Goal: Transaction & Acquisition: Book appointment/travel/reservation

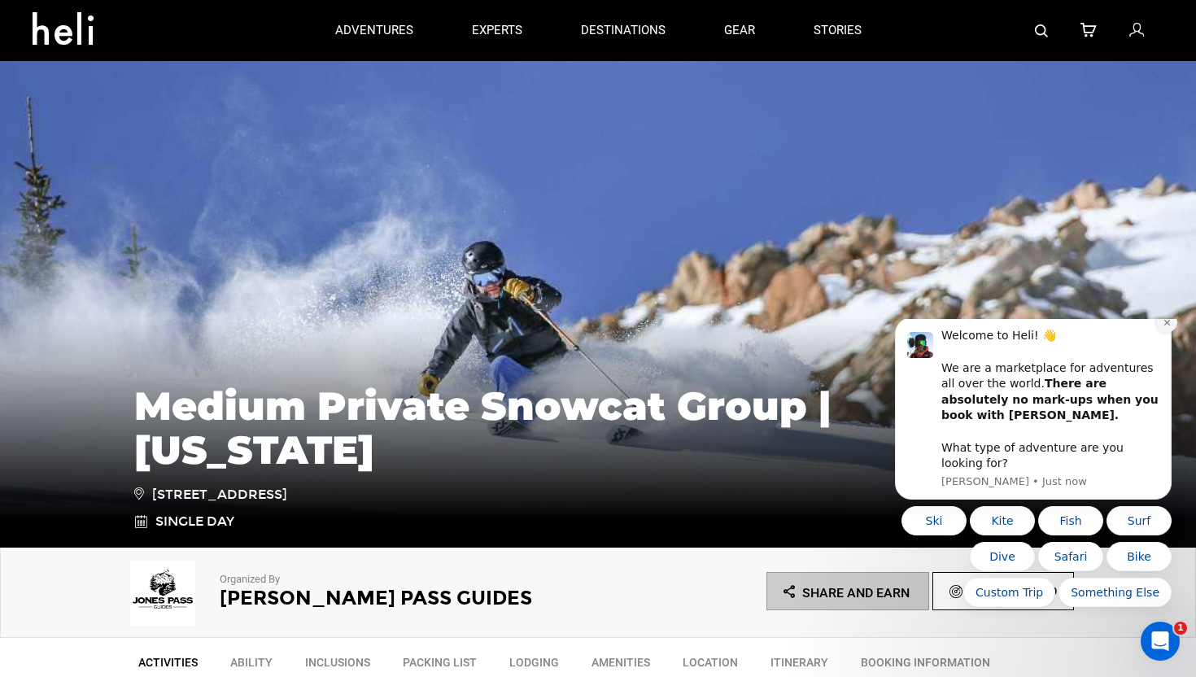
click at [1171, 333] on button "Dismiss notification" at bounding box center [1166, 321] width 21 height 21
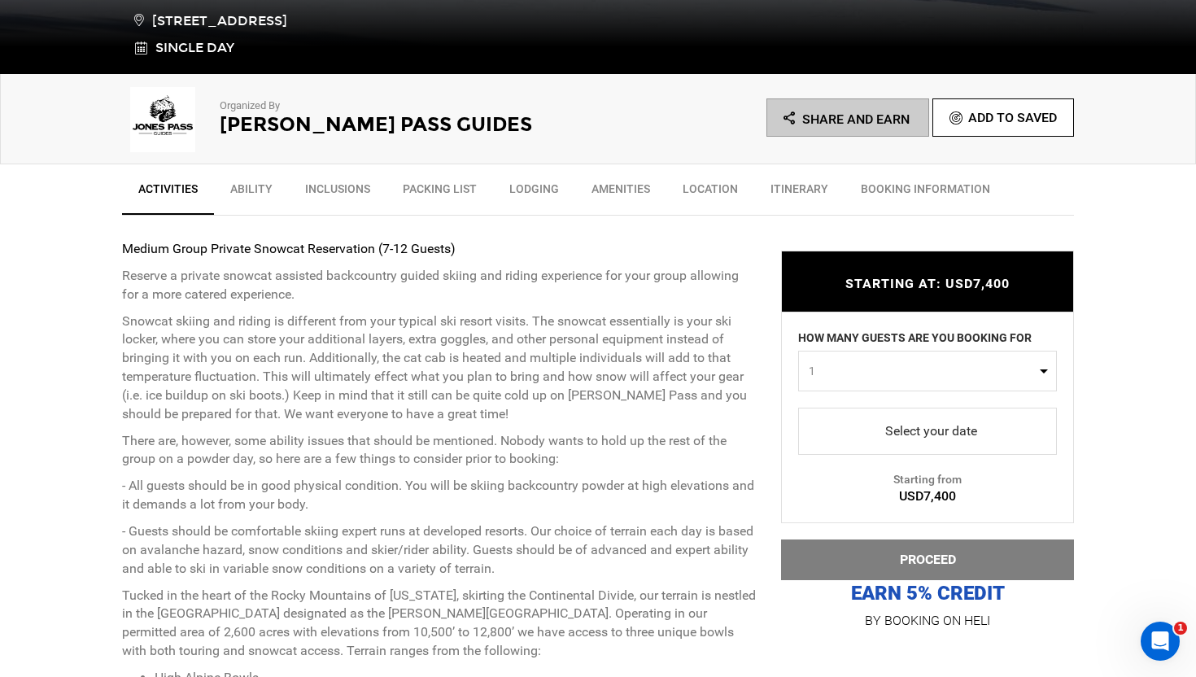
scroll to position [609, 0]
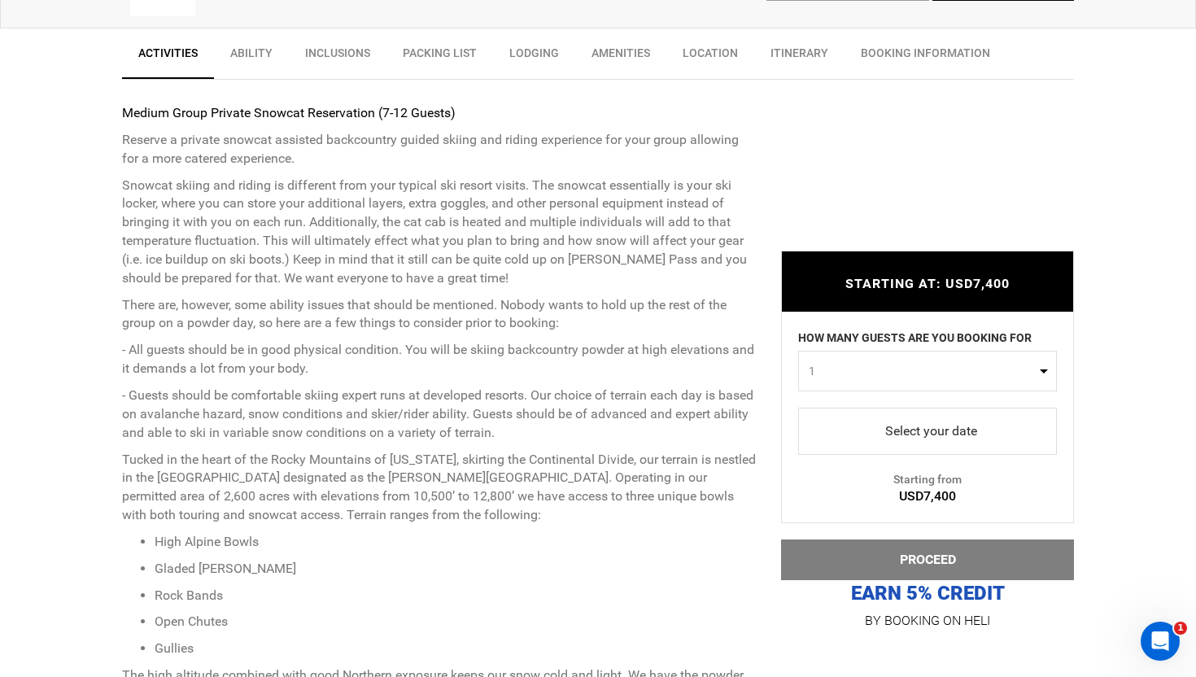
click at [863, 355] on button "1" at bounding box center [927, 371] width 259 height 41
click at [838, 446] on link "10" at bounding box center [927, 444] width 257 height 29
click at [874, 368] on span "10" at bounding box center [921, 371] width 227 height 16
click at [848, 418] on link "9" at bounding box center [927, 415] width 257 height 29
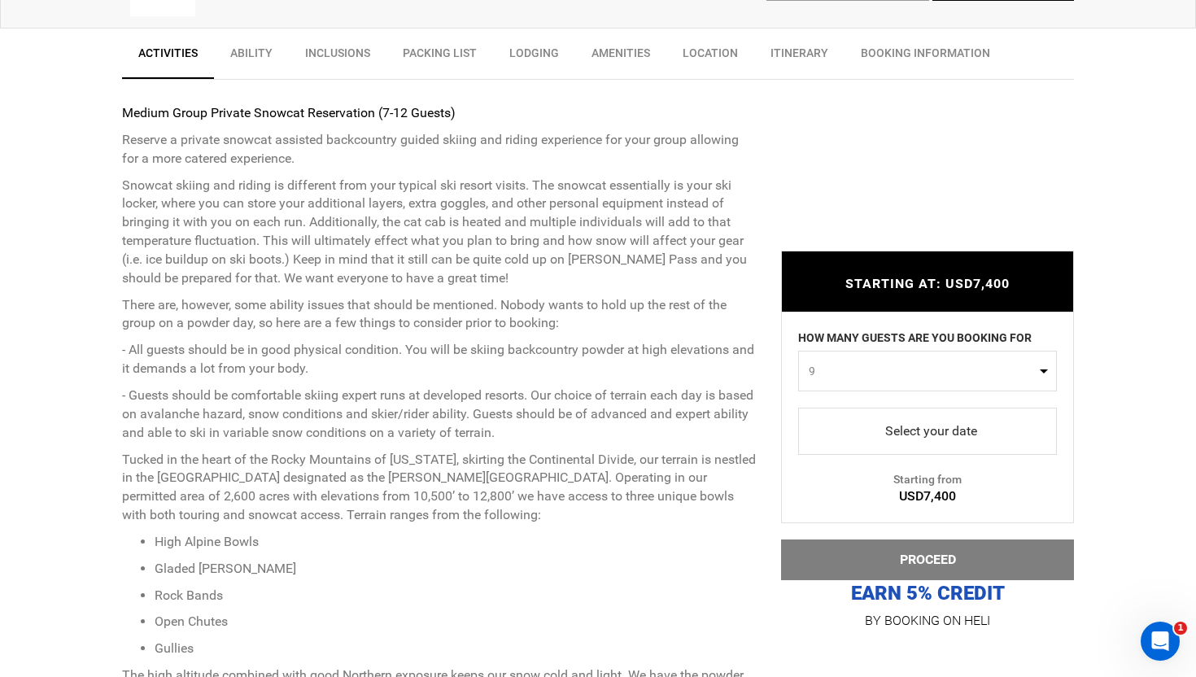
click at [867, 355] on button "9" at bounding box center [927, 371] width 259 height 41
click at [838, 425] on link "6" at bounding box center [927, 424] width 257 height 29
click at [847, 365] on span "6" at bounding box center [921, 371] width 227 height 16
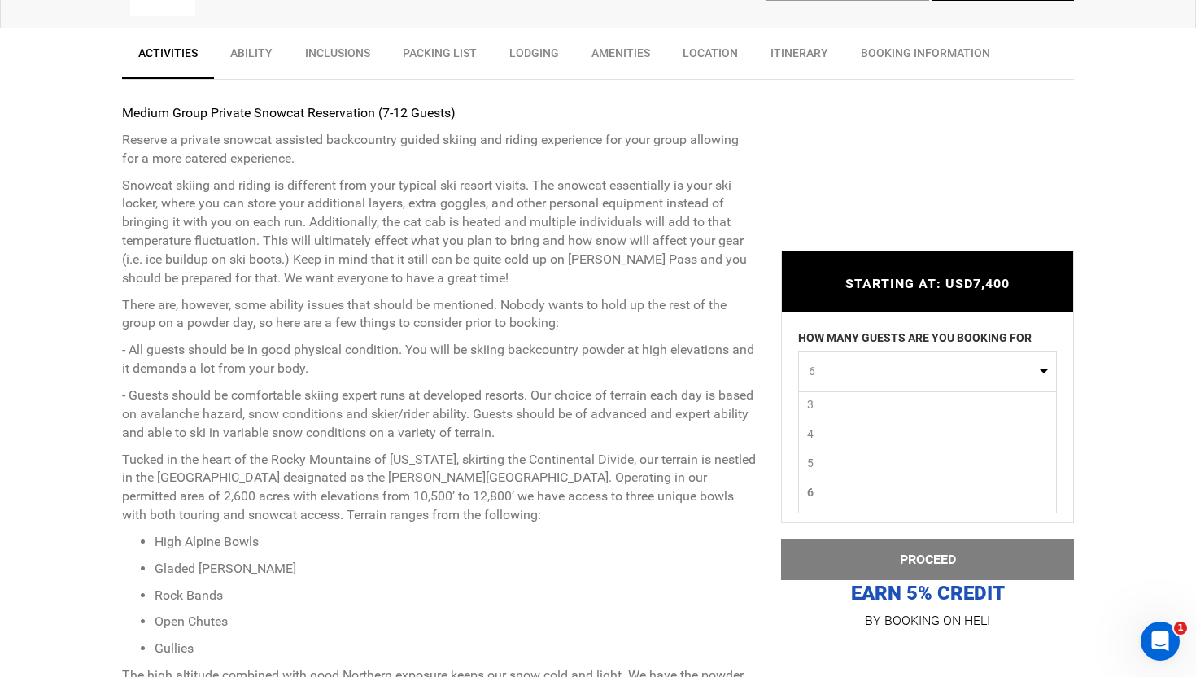
click at [828, 420] on link "4" at bounding box center [927, 433] width 257 height 29
click at [842, 376] on span "4" at bounding box center [921, 371] width 227 height 16
click at [824, 496] on link "12" at bounding box center [927, 503] width 257 height 29
click at [863, 367] on span "12" at bounding box center [921, 371] width 227 height 16
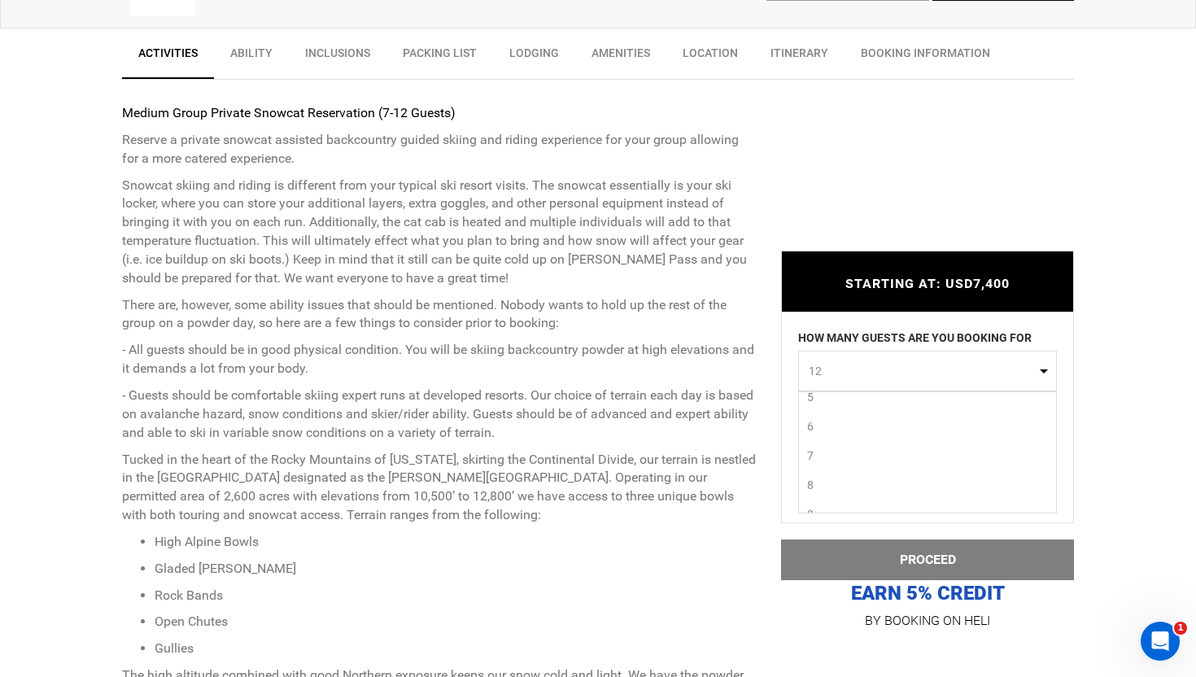
scroll to position [0, 0]
click at [837, 410] on link "1" at bounding box center [927, 404] width 257 height 29
click at [833, 373] on span "1" at bounding box center [921, 371] width 227 height 16
click at [824, 469] on link "10" at bounding box center [927, 474] width 257 height 29
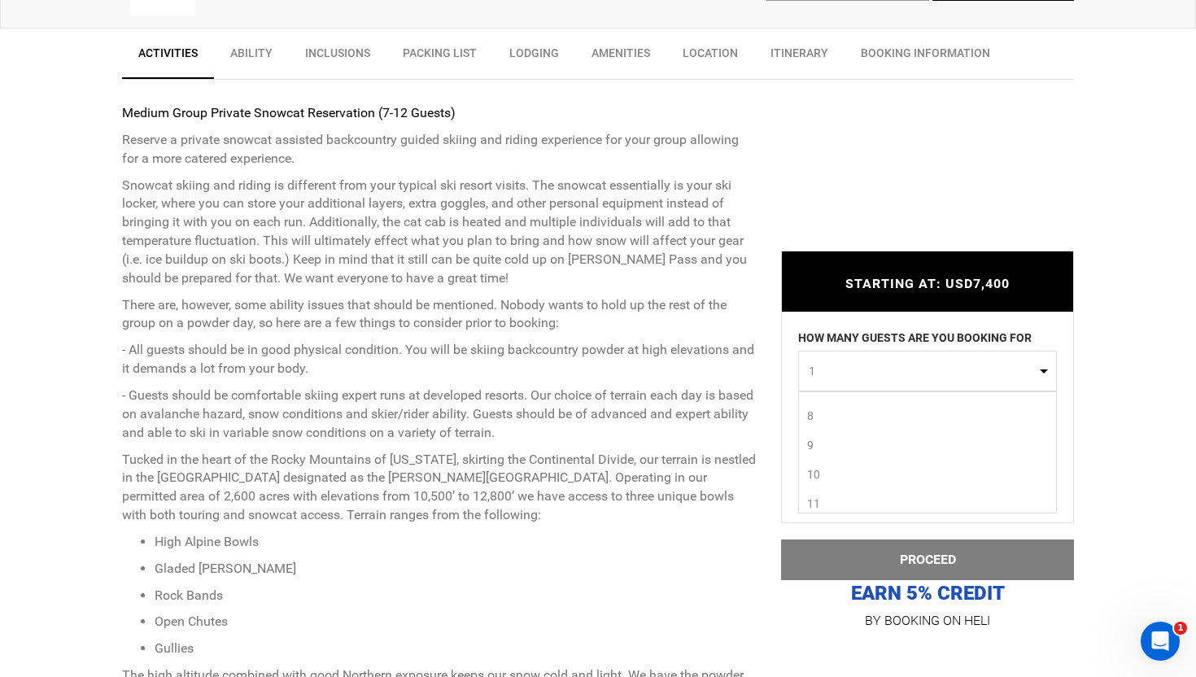
select select "10"
click at [904, 426] on span "select" at bounding box center [927, 431] width 233 height 26
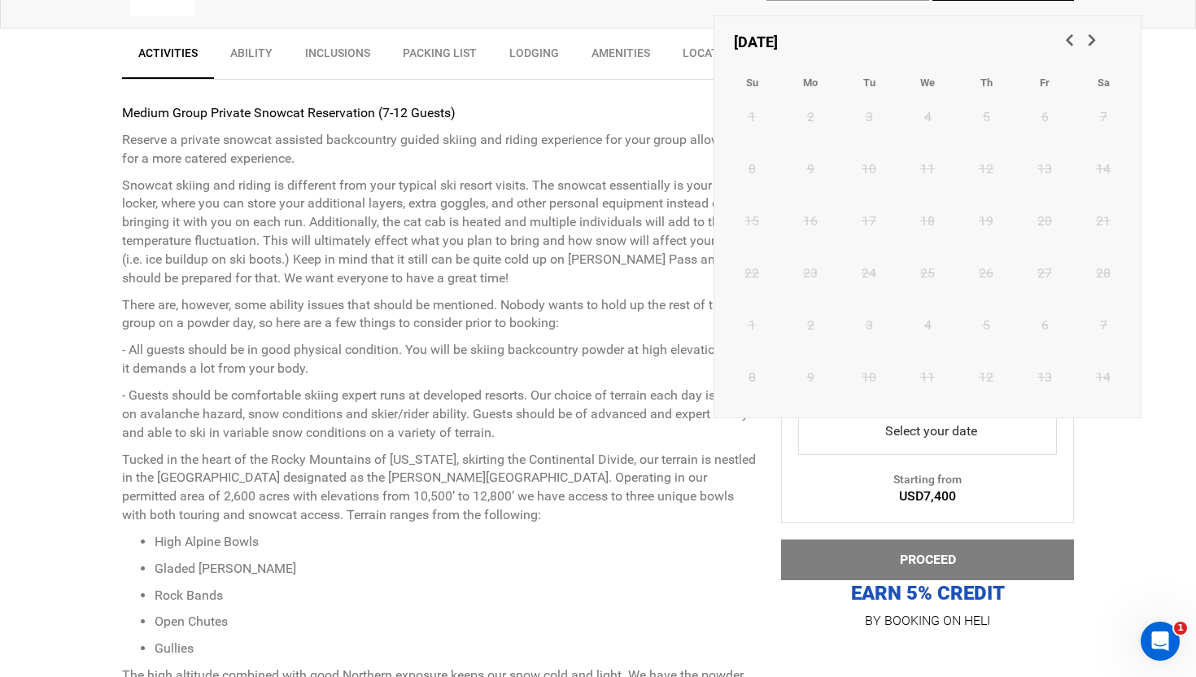
scroll to position [577, 0]
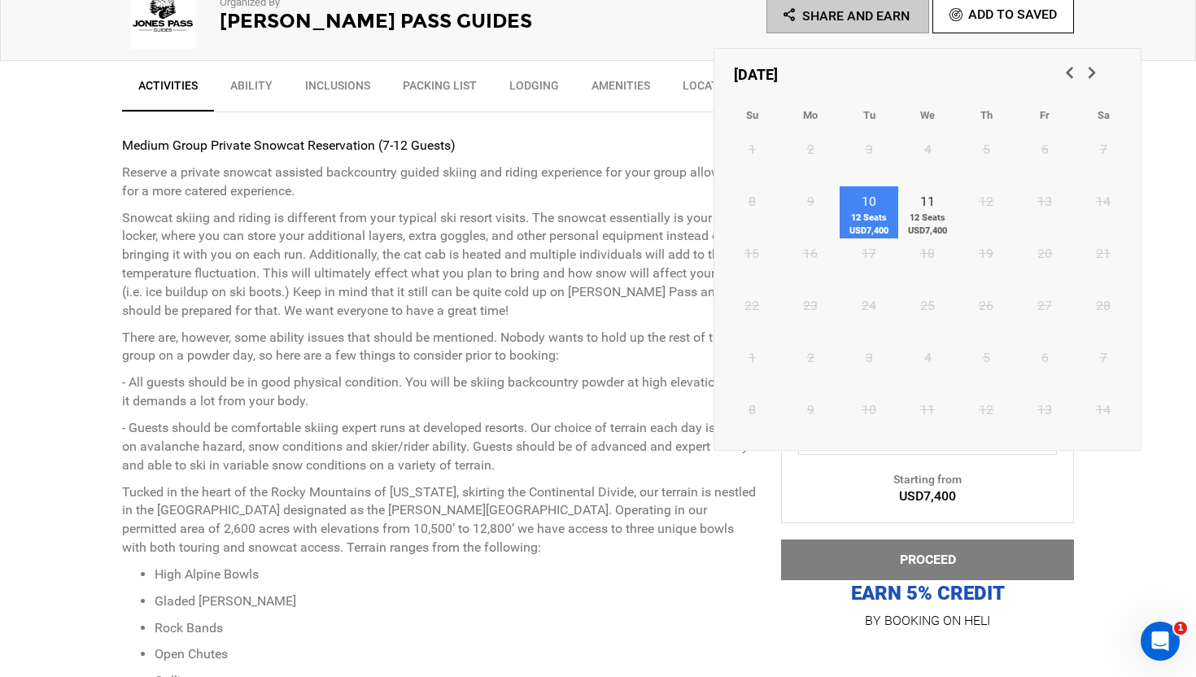
click at [861, 210] on link "10 12 Seats USD7,400" at bounding box center [868, 212] width 59 height 52
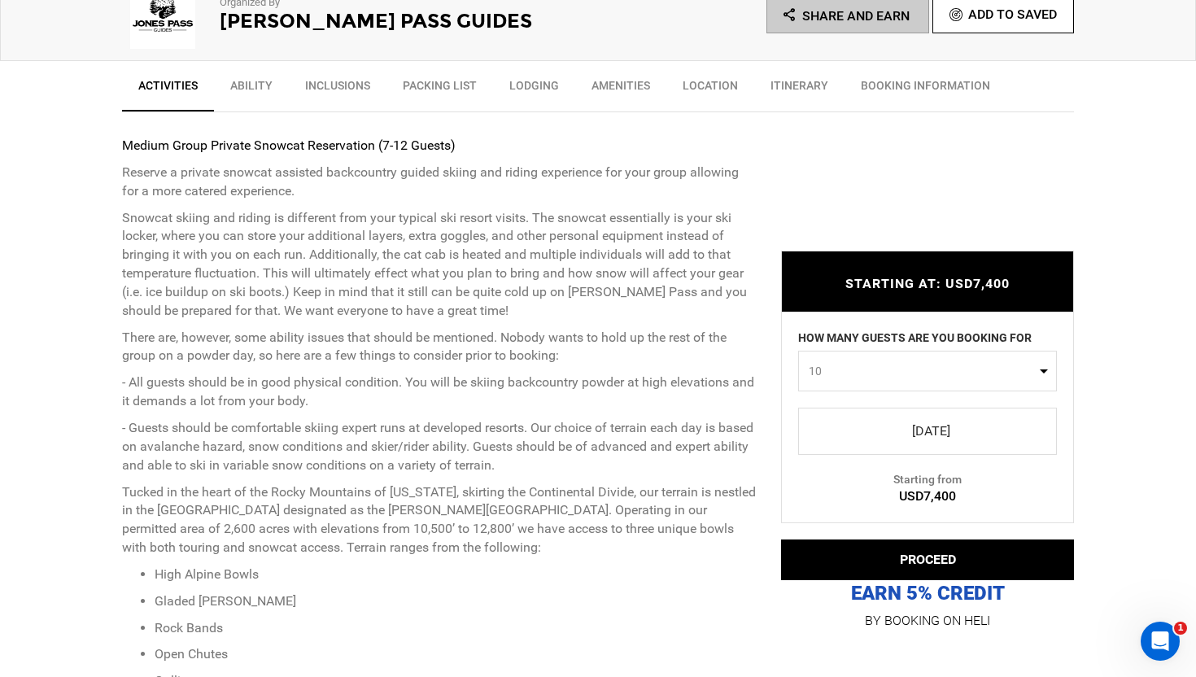
click at [917, 428] on span "select" at bounding box center [927, 431] width 233 height 26
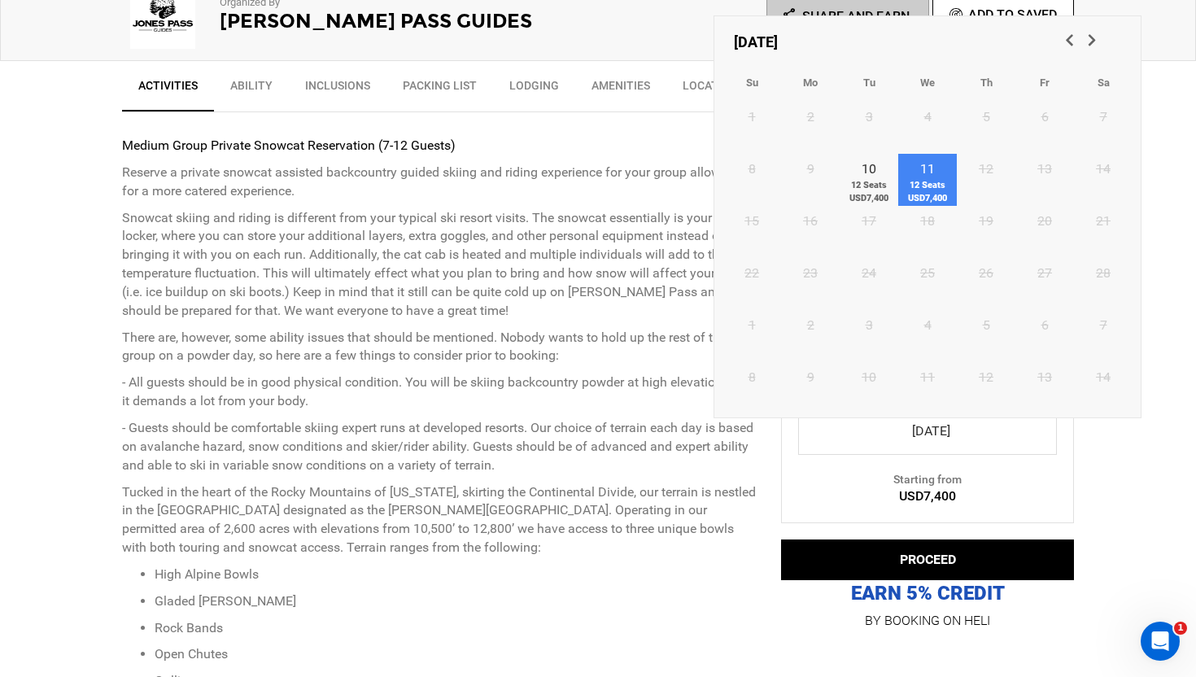
click at [926, 196] on span "12 Seats USD7,400" at bounding box center [927, 191] width 59 height 25
type input "[DATE]"
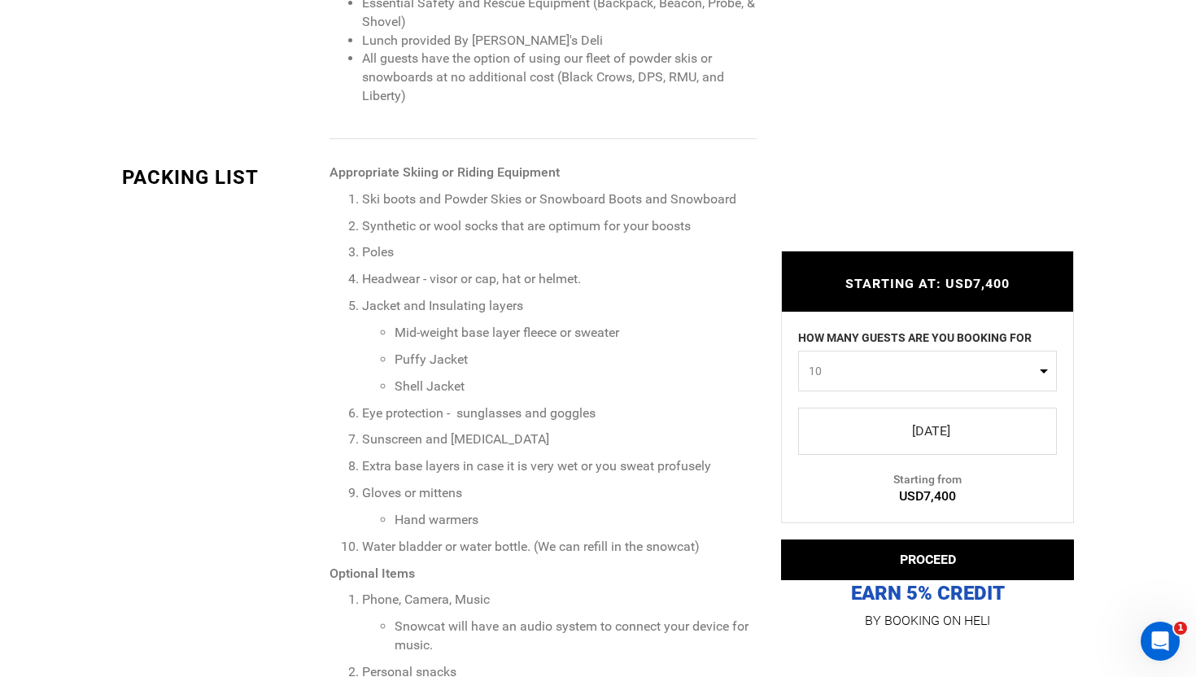
scroll to position [2251, 0]
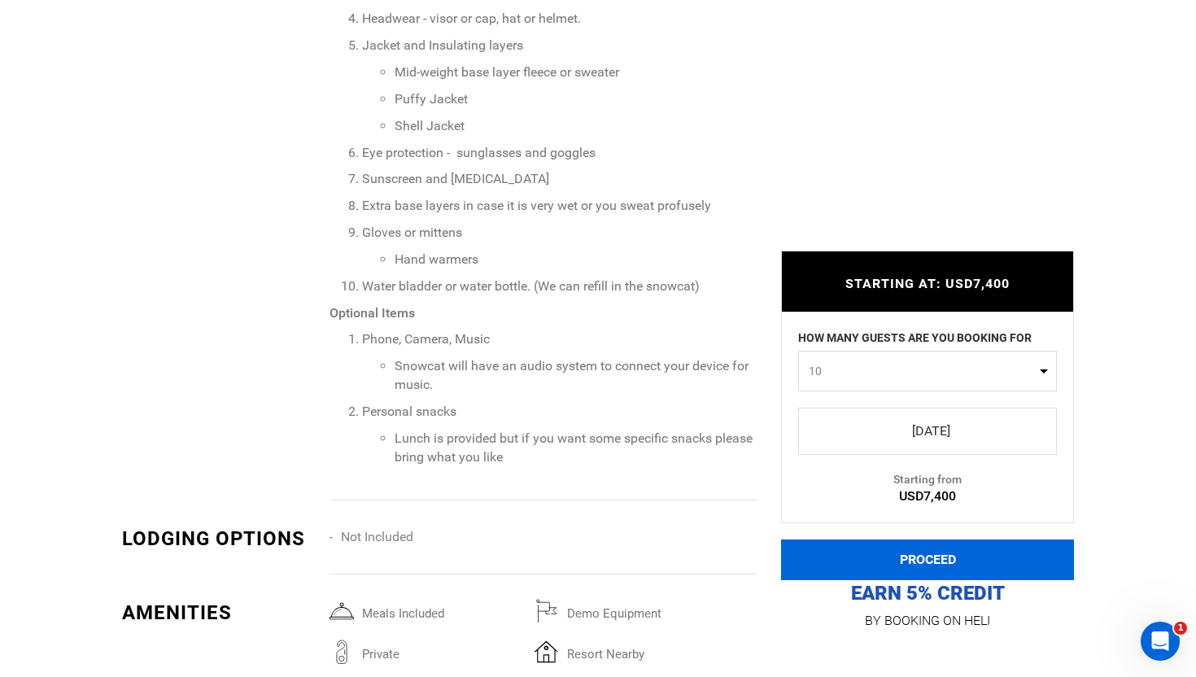
click at [928, 551] on button "PROCEED" at bounding box center [927, 559] width 293 height 41
